Goal: Find specific page/section: Find specific page/section

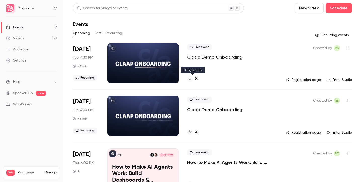
click at [197, 79] on h4 "8" at bounding box center [196, 79] width 3 height 7
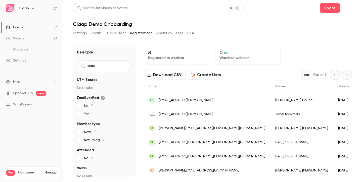
click at [346, 8] on icon "button" at bounding box center [348, 8] width 4 height 4
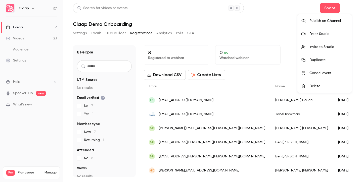
click at [319, 34] on div "Enter Studio" at bounding box center [328, 33] width 38 height 5
